Goal: Find specific page/section: Find specific page/section

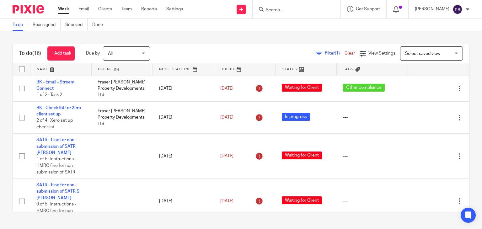
click at [294, 9] on input "Search" at bounding box center [293, 11] width 57 height 6
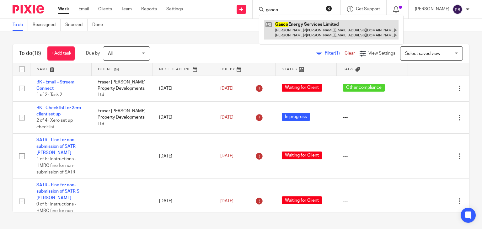
type input "gasco"
click at [297, 29] on link at bounding box center [331, 29] width 135 height 19
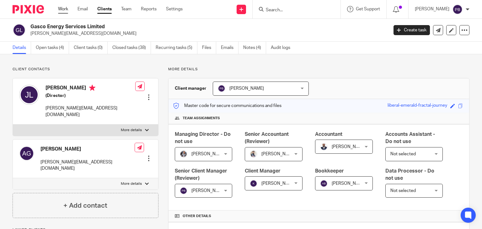
click at [60, 10] on link "Work" at bounding box center [63, 9] width 10 height 6
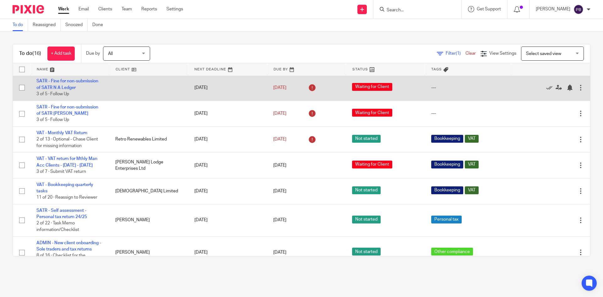
scroll to position [157, 0]
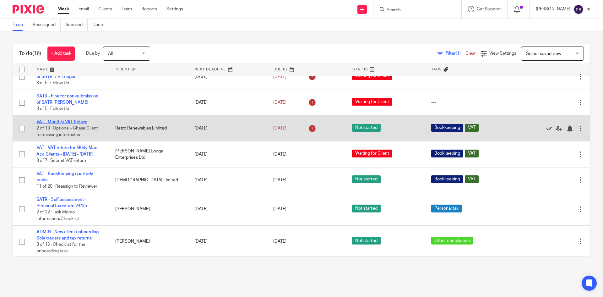
click at [46, 120] on link "VAT - Monthly VAT Return" at bounding box center [61, 122] width 51 height 4
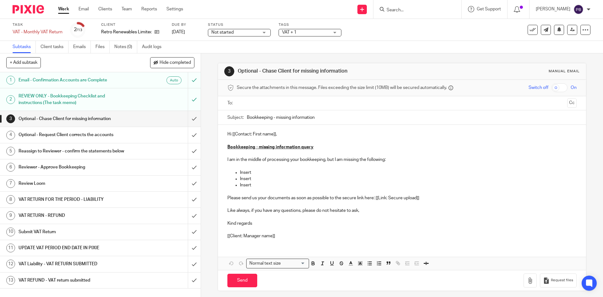
click at [69, 95] on h1 "REVIEW ONLY - Bookkeeping Checklist and instructions (The task memo)" at bounding box center [73, 99] width 109 height 16
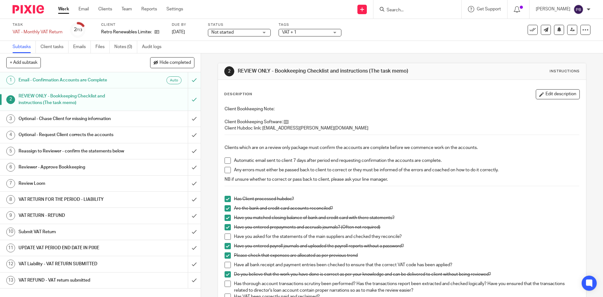
click at [225, 160] on span at bounding box center [227, 160] width 6 height 6
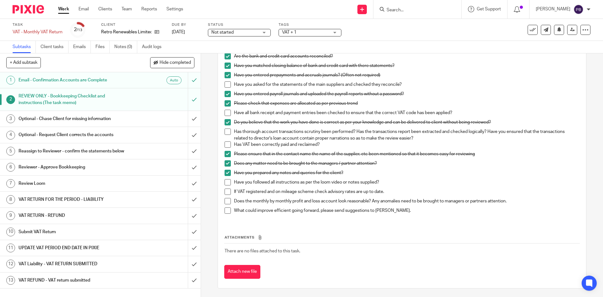
scroll to position [153, 0]
